Goal: Task Accomplishment & Management: Complete application form

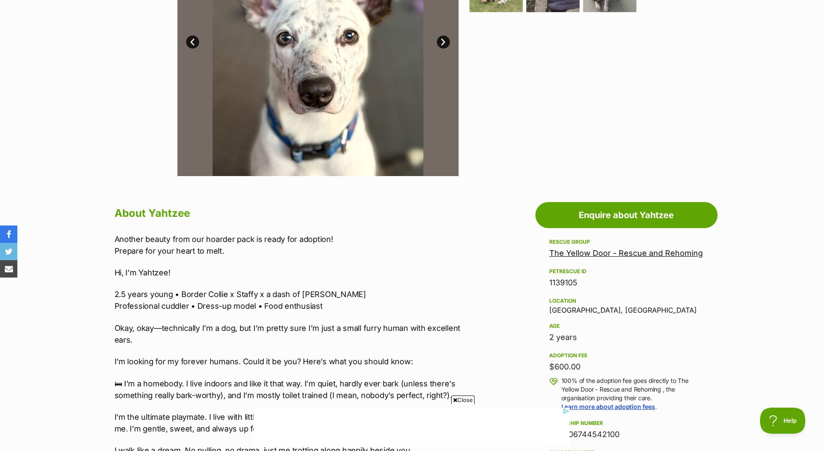
click at [639, 249] on link "The Yellow Door - Rescue and Rehoming" at bounding box center [626, 253] width 154 height 9
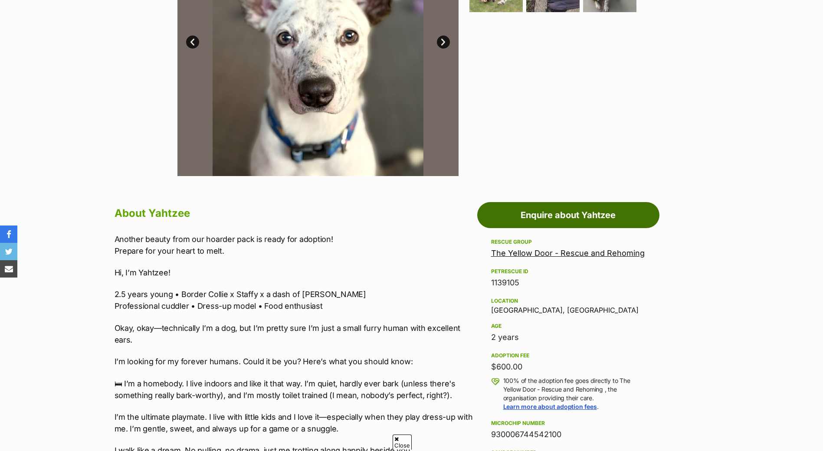
click at [525, 205] on link "Enquire about Yahtzee" at bounding box center [568, 215] width 182 height 26
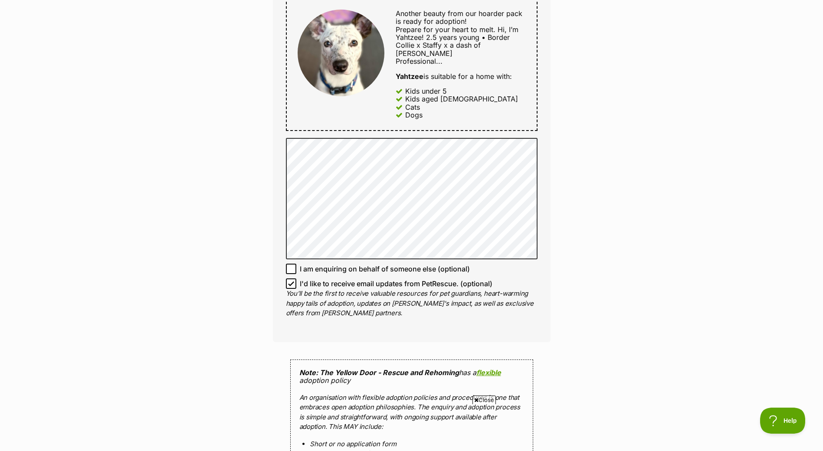
scroll to position [545, 0]
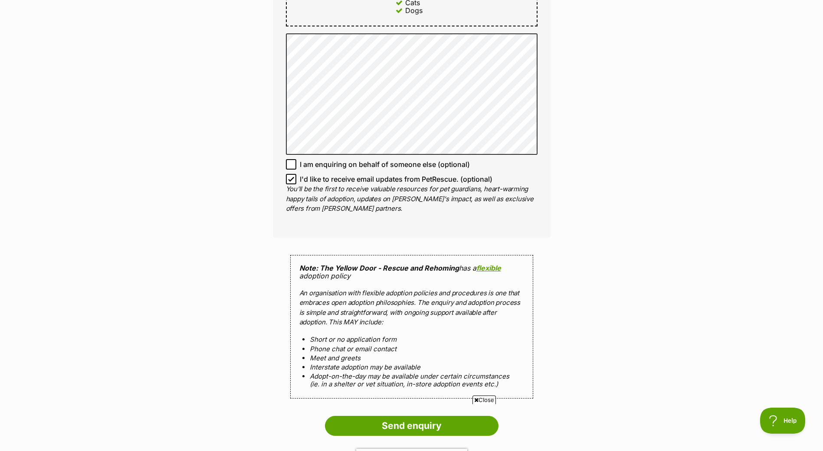
click at [291, 177] on icon at bounding box center [290, 179] width 5 height 4
click at [291, 174] on input "I'd like to receive email updates from PetRescue. (optional)" at bounding box center [291, 179] width 10 height 10
checkbox input "false"
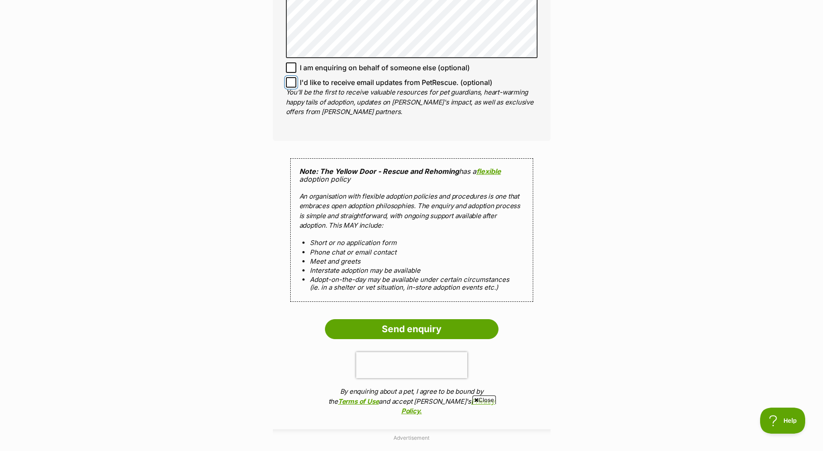
scroll to position [642, 0]
click at [380, 319] on input "Send enquiry" at bounding box center [412, 329] width 174 height 20
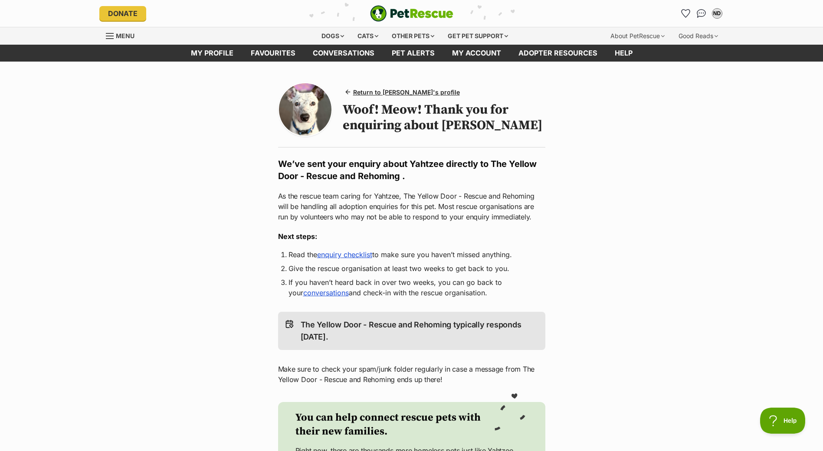
click at [406, 14] on img "PetRescue" at bounding box center [411, 13] width 83 height 16
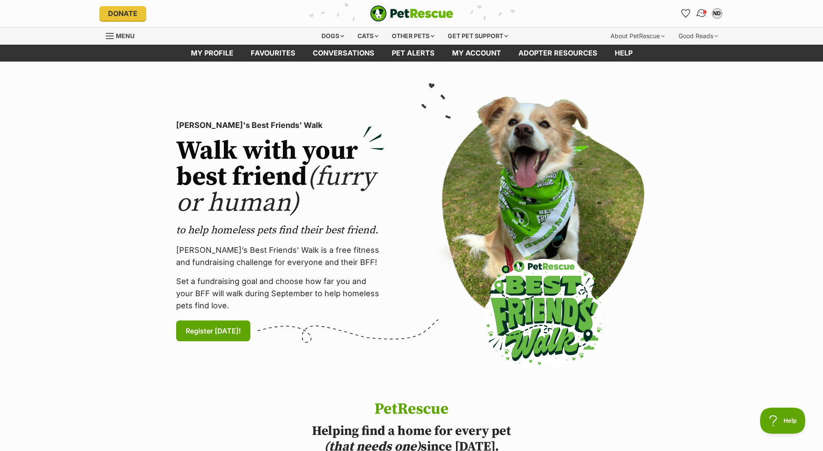
click at [702, 14] on img "Conversations" at bounding box center [701, 13] width 12 height 11
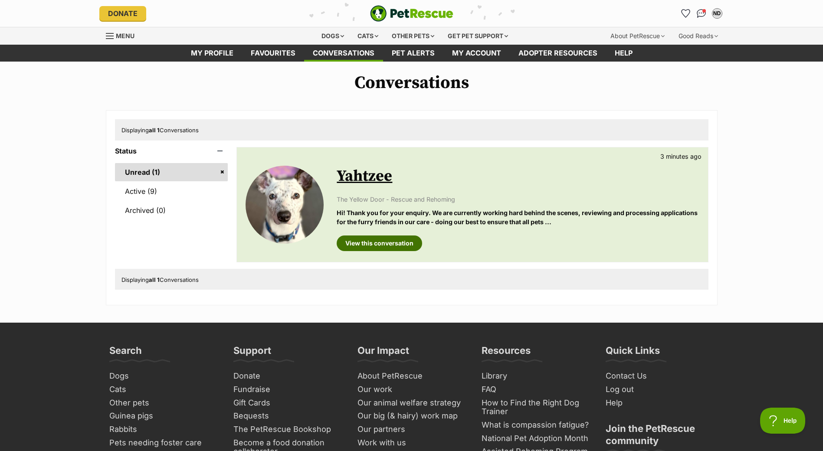
click at [396, 241] on link "View this conversation" at bounding box center [379, 244] width 85 height 16
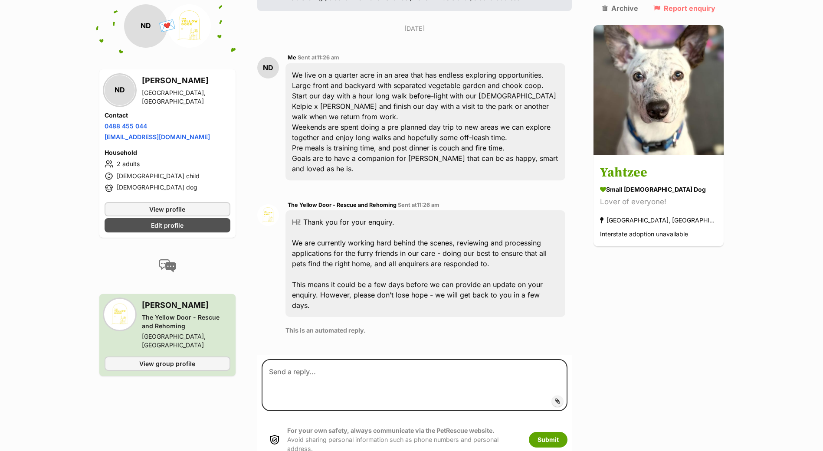
scroll to position [206, 0]
